Goal: Information Seeking & Learning: Learn about a topic

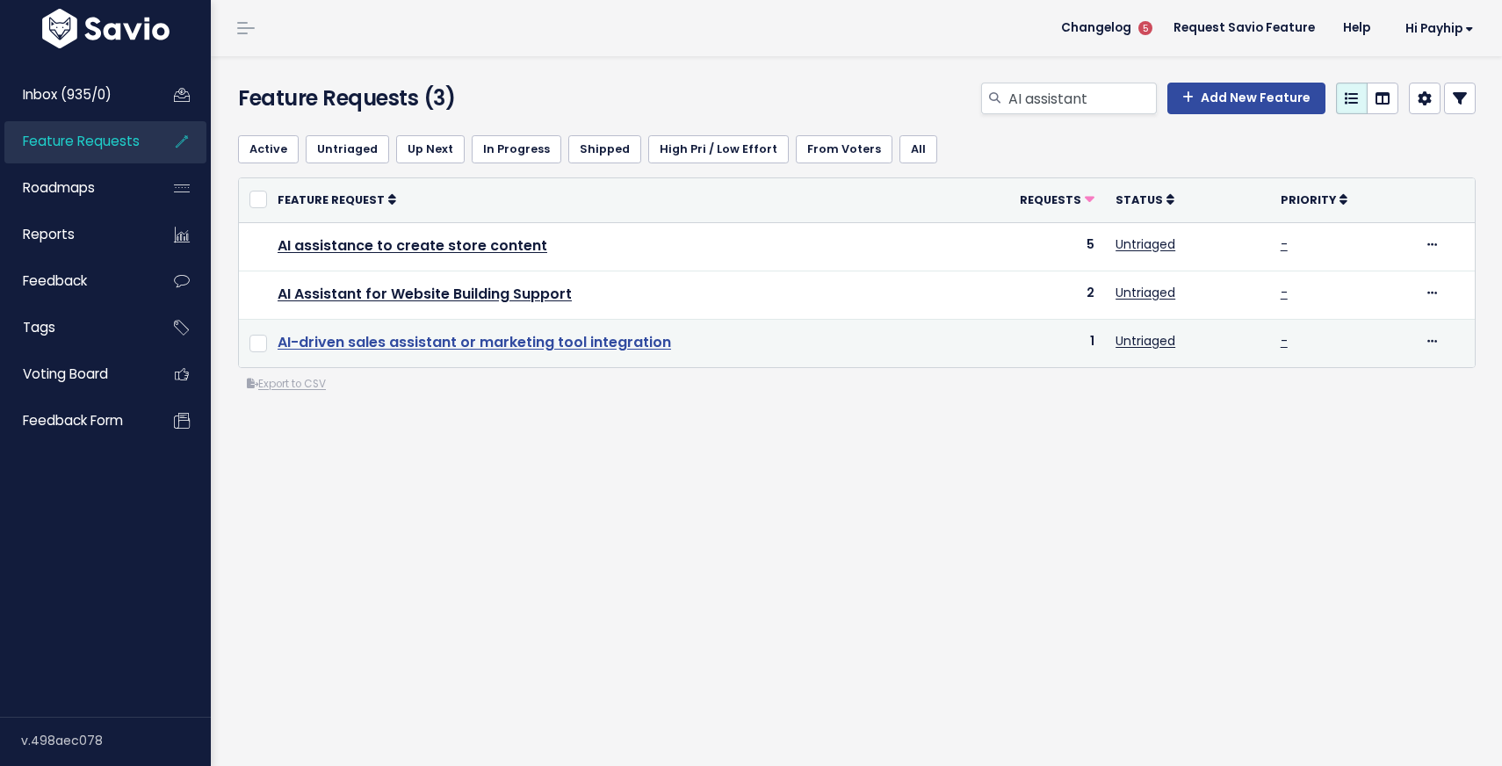
click at [559, 345] on link "AI-driven sales assistant or marketing tool integration" at bounding box center [474, 342] width 393 height 20
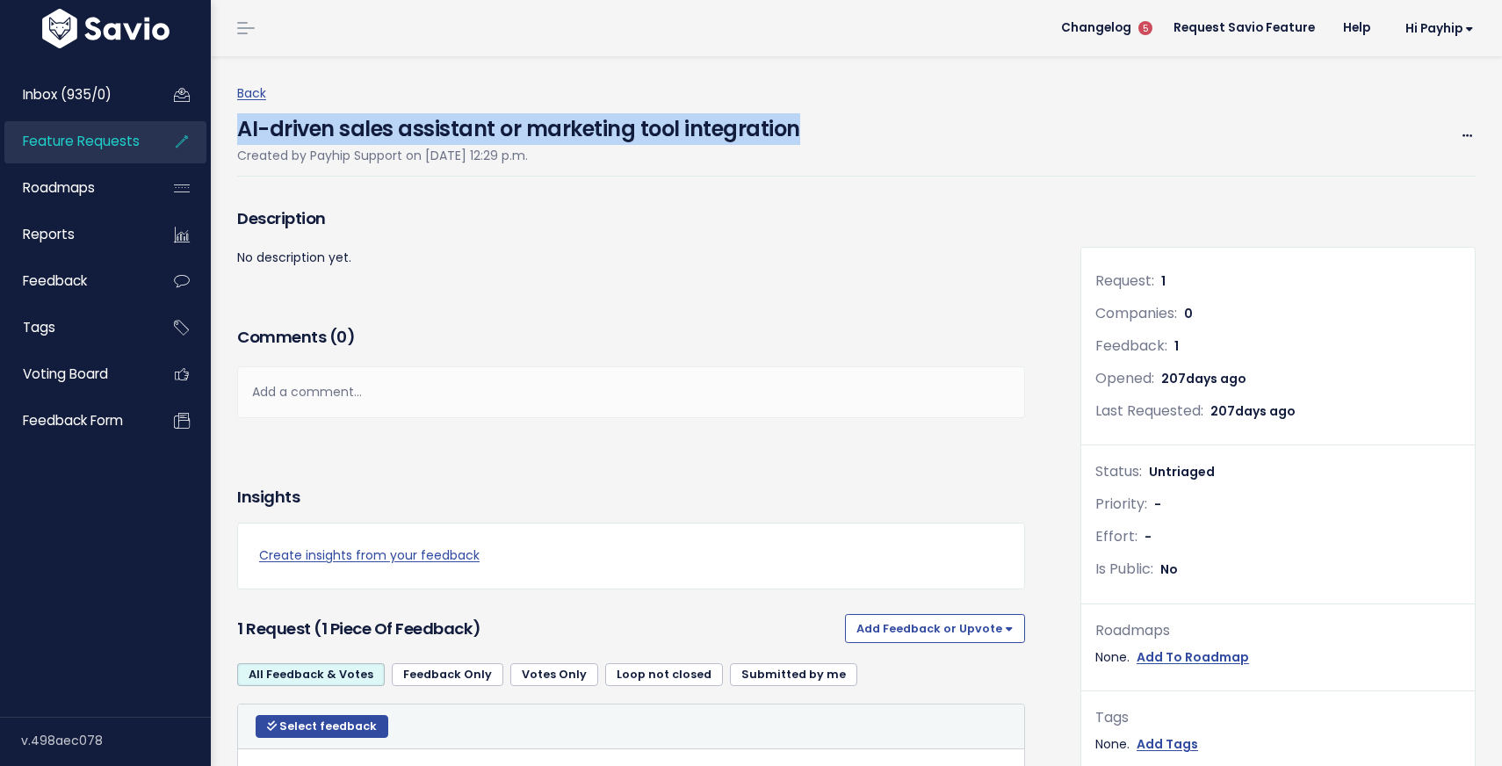
drag, startPoint x: 804, startPoint y: 131, endPoint x: 234, endPoint y: 127, distance: 570.0
click at [234, 126] on div "Back AI-driven sales assistant or marketing tool integration Created by Payhip …" at bounding box center [856, 599] width 1265 height 1087
copy h4 "AI-driven sales assistant or marketing tool integration"
